Goal: Transaction & Acquisition: Purchase product/service

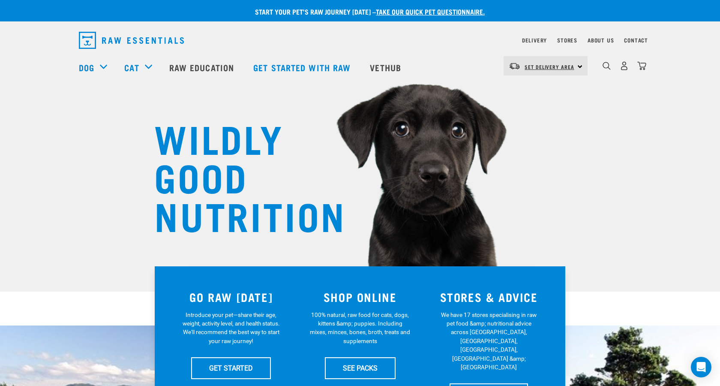
click at [561, 64] on link "Set Delivery Area" at bounding box center [549, 67] width 50 height 14
click at [538, 89] on link "[GEOGRAPHIC_DATA]" at bounding box center [544, 90] width 82 height 19
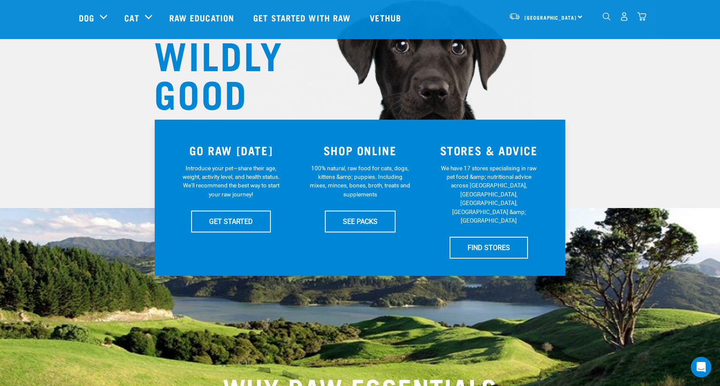
scroll to position [84, 0]
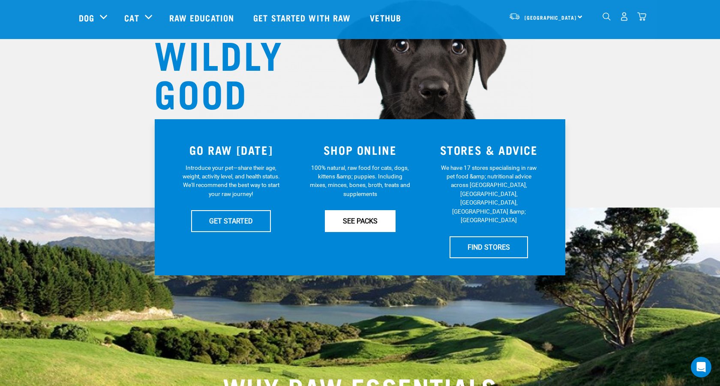
click at [366, 219] on link "SEE PACKS" at bounding box center [360, 220] width 71 height 21
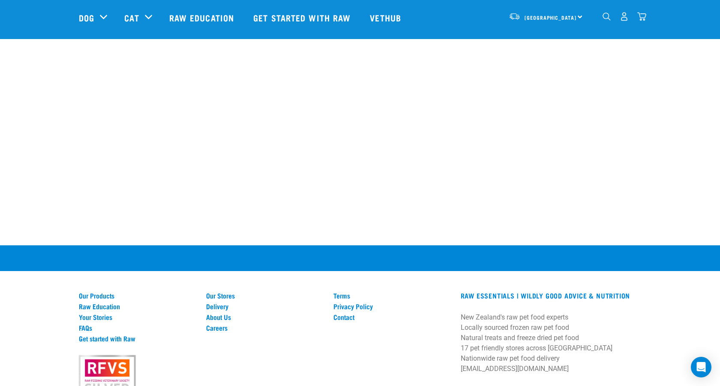
scroll to position [660, 0]
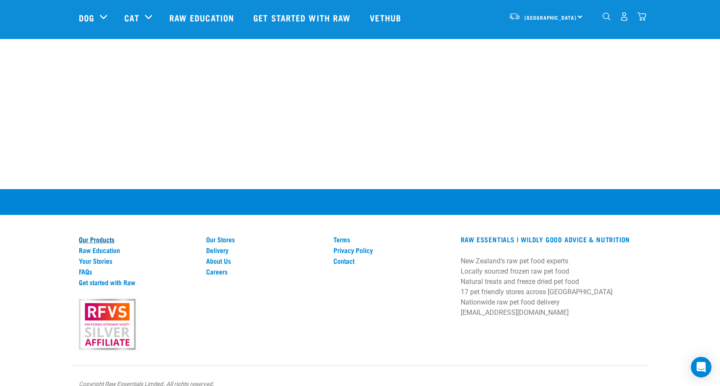
click at [96, 236] on link "Our Products" at bounding box center [137, 239] width 117 height 8
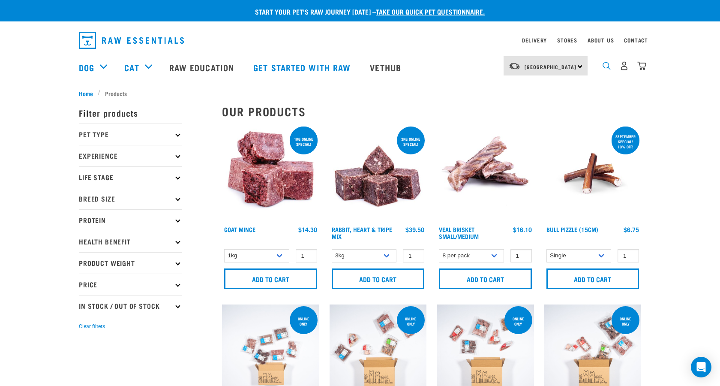
click at [606, 66] on img "dropdown navigation" at bounding box center [606, 66] width 8 height 8
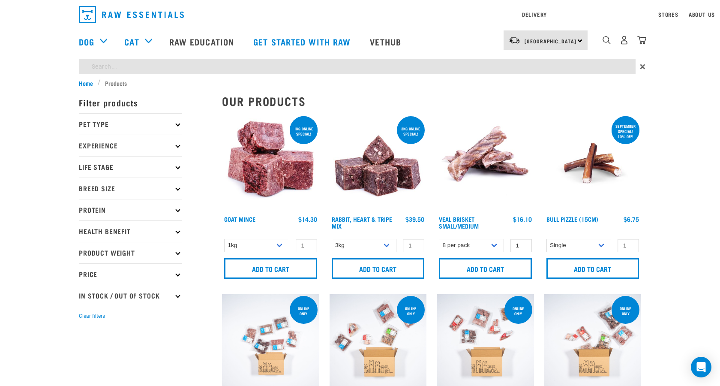
type input "beef liver"
click at [175, 208] on form "Filter products Pet Type Dog Cat Experience New Raw Feeder Experienced Raw Feed…" at bounding box center [130, 206] width 103 height 229
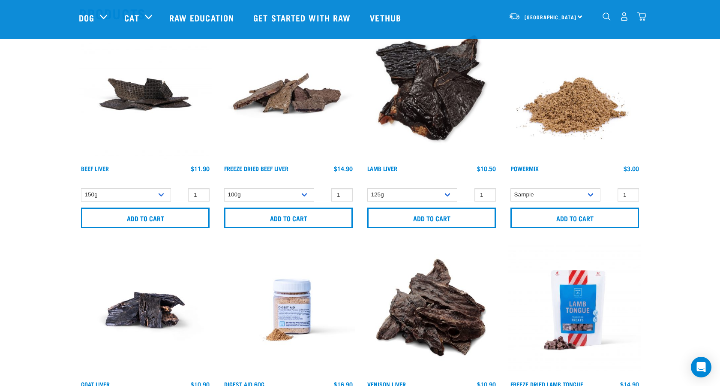
scroll to position [53, 0]
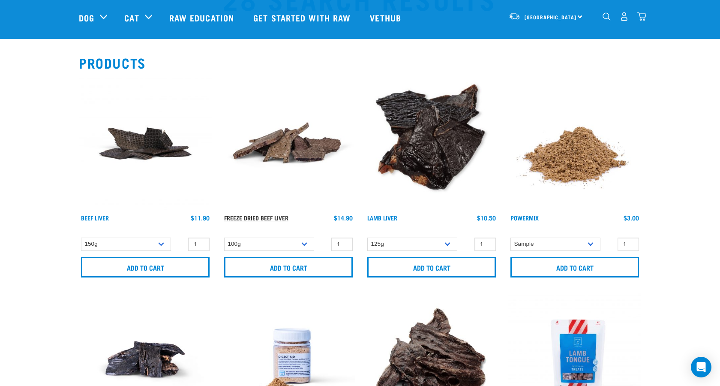
click at [274, 216] on link "Freeze Dried Beef Liver" at bounding box center [256, 217] width 64 height 3
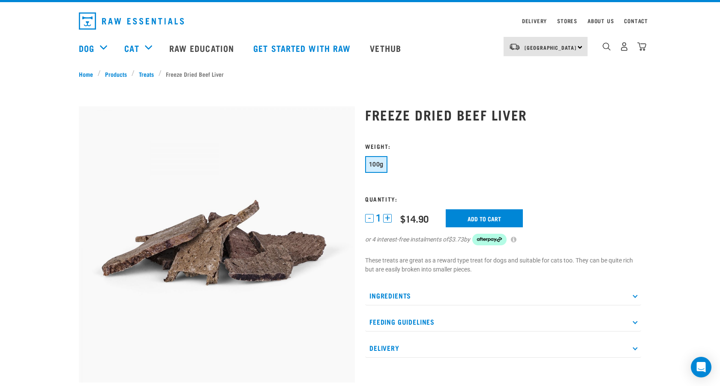
scroll to position [22, 0]
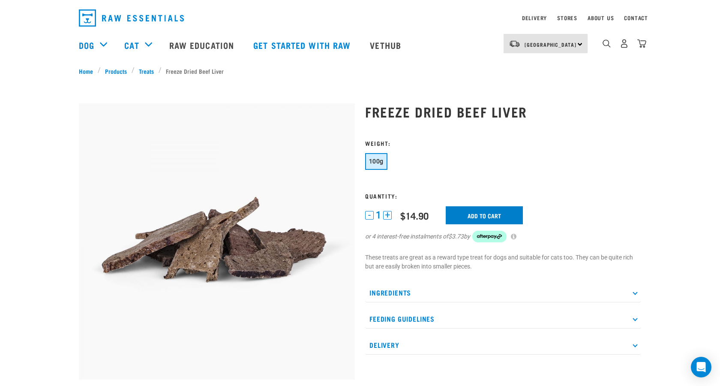
click at [486, 213] on input "Add to cart" at bounding box center [483, 215] width 77 height 18
click at [388, 217] on button "+" at bounding box center [387, 215] width 9 height 9
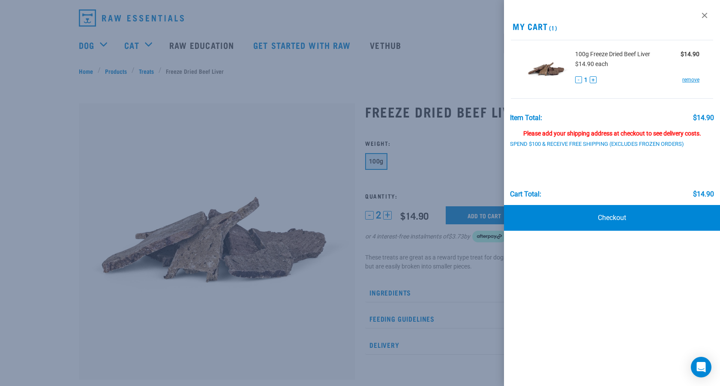
click at [388, 217] on div at bounding box center [360, 193] width 720 height 386
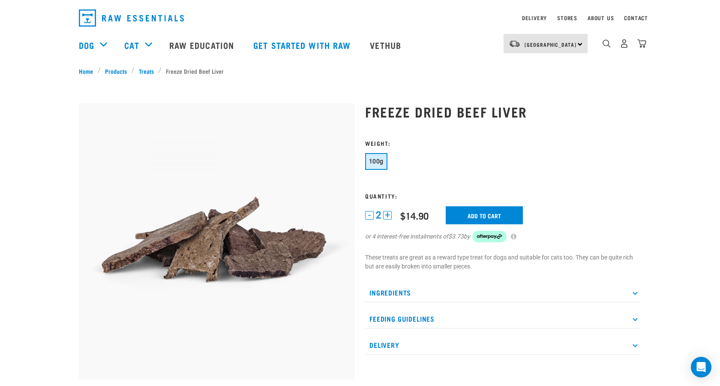
click at [388, 215] on button "+" at bounding box center [387, 215] width 9 height 9
click at [496, 214] on input "Add to cart" at bounding box center [483, 215] width 77 height 18
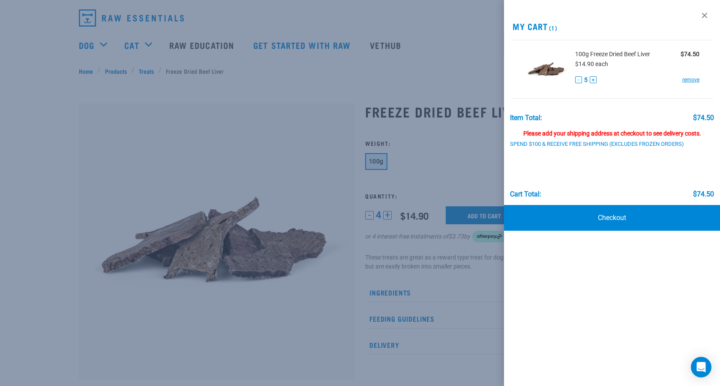
click at [390, 213] on div at bounding box center [360, 193] width 720 height 386
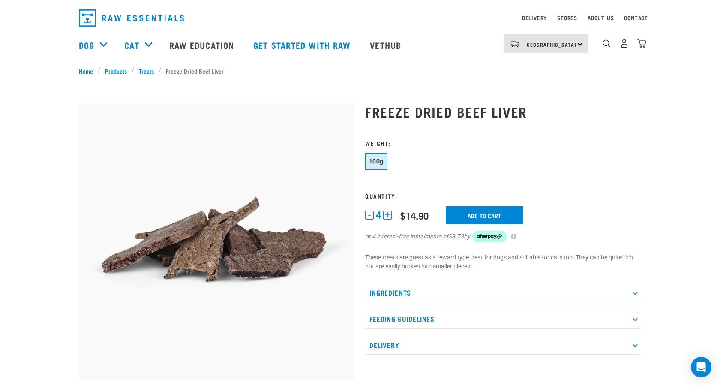
click at [390, 213] on button "+" at bounding box center [387, 215] width 9 height 9
click at [496, 213] on input "Add to cart" at bounding box center [483, 215] width 77 height 18
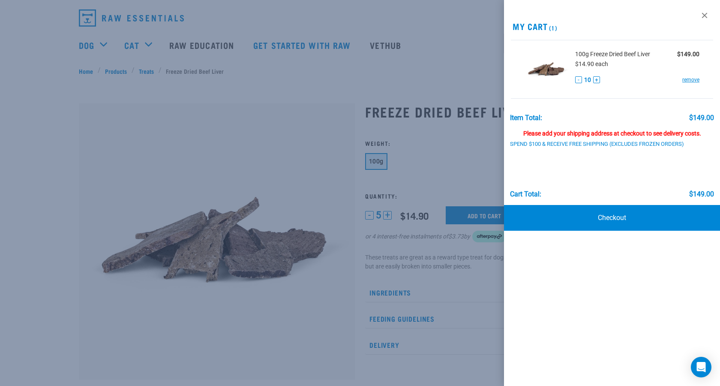
click at [578, 80] on button "-" at bounding box center [578, 79] width 7 height 7
click at [619, 215] on link "Checkout" at bounding box center [612, 218] width 216 height 26
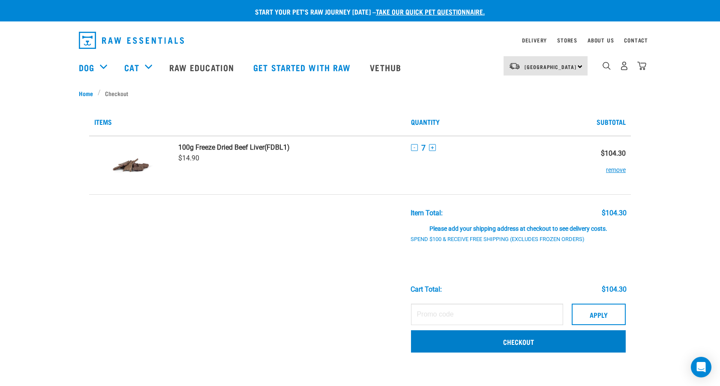
click at [481, 340] on link "Checkout" at bounding box center [518, 341] width 215 height 22
